Goal: Task Accomplishment & Management: Use online tool/utility

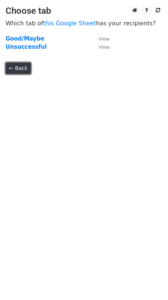
click at [16, 69] on link "← Back" at bounding box center [18, 69] width 25 height 12
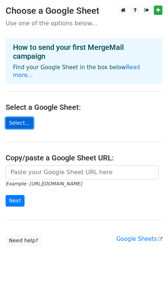
click at [22, 117] on link "Select..." at bounding box center [20, 123] width 28 height 12
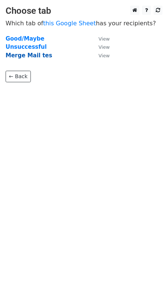
click at [22, 55] on strong "Merge Mail tes" at bounding box center [29, 55] width 47 height 7
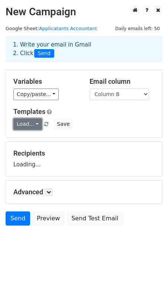
click at [19, 124] on link "Load..." at bounding box center [27, 124] width 29 height 12
click at [93, 112] on h5 "Templates" at bounding box center [83, 112] width 141 height 8
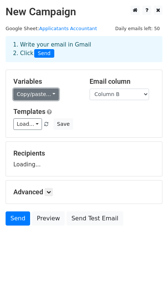
click at [41, 93] on link "Copy/paste..." at bounding box center [35, 95] width 45 height 12
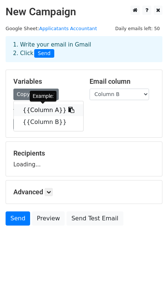
click at [39, 114] on link "{{Column A}}" at bounding box center [49, 110] width 70 height 12
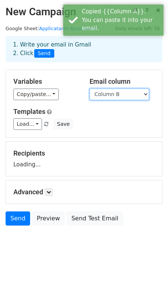
click at [121, 92] on select "Column A Column B" at bounding box center [120, 95] width 60 height 12
click at [90, 89] on select "Column A Column B" at bounding box center [120, 95] width 60 height 12
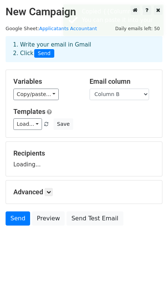
click at [41, 167] on div "Recipients Loading..." at bounding box center [83, 158] width 141 height 19
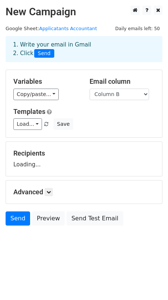
click at [30, 165] on div "Recipients Loading..." at bounding box center [83, 158] width 141 height 19
click at [39, 165] on div "Recipients Loading..." at bounding box center [83, 158] width 141 height 19
click at [32, 124] on link "Load..." at bounding box center [27, 124] width 29 height 12
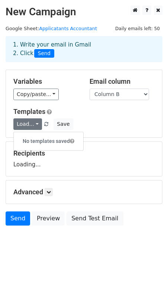
click at [38, 138] on h6 "No templates saved" at bounding box center [49, 141] width 70 height 12
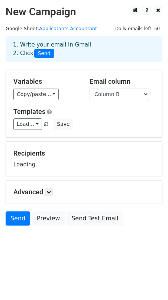
click at [98, 132] on div "Variables Copy/paste... {{Column A}} {{Column B}} Email column Column A Column …" at bounding box center [84, 103] width 156 height 67
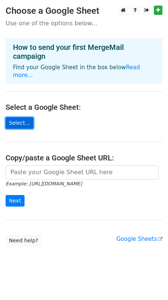
click at [22, 117] on link "Select..." at bounding box center [20, 123] width 28 height 12
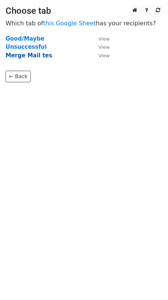
click at [30, 56] on strong "Merge Mail tes" at bounding box center [29, 55] width 47 height 7
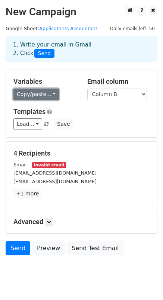
click at [36, 93] on link "Copy/paste..." at bounding box center [35, 95] width 45 height 12
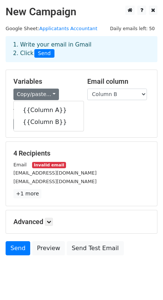
click at [108, 116] on div "Templates Load... No templates saved Save" at bounding box center [81, 119] width 147 height 23
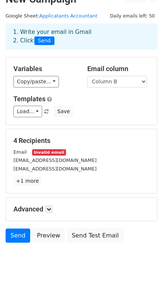
scroll to position [19, 0]
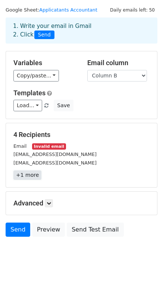
click at [23, 174] on link "+1 more" at bounding box center [27, 174] width 28 height 9
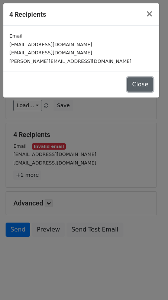
click at [141, 83] on button "Close" at bounding box center [140, 84] width 26 height 14
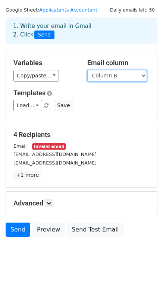
click at [106, 74] on select "Column A Column B" at bounding box center [117, 76] width 60 height 12
click at [87, 70] on select "Column A Column B" at bounding box center [117, 76] width 60 height 12
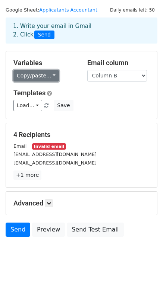
click at [41, 74] on link "Copy/paste..." at bounding box center [35, 76] width 45 height 12
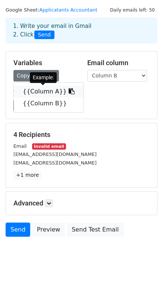
click at [38, 92] on link "{{Column A}}" at bounding box center [49, 92] width 70 height 12
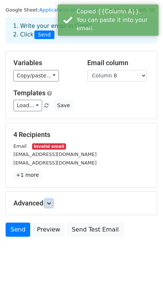
click at [47, 203] on link at bounding box center [49, 203] width 8 height 8
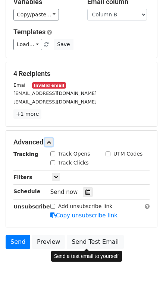
scroll to position [92, 0]
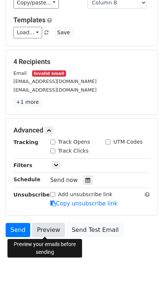
click at [46, 230] on link "Preview" at bounding box center [48, 230] width 33 height 14
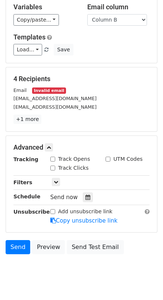
scroll to position [0, 0]
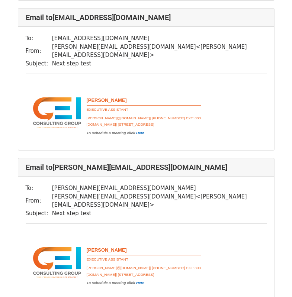
scroll to position [382, 0]
